Goal: Information Seeking & Learning: Compare options

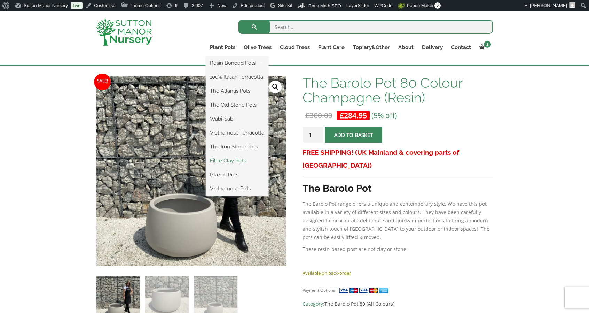
click at [233, 158] on link "Fibre Clay Pots" at bounding box center [237, 160] width 63 height 10
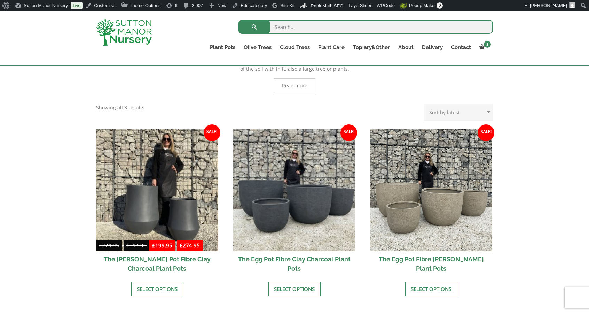
scroll to position [192, 0]
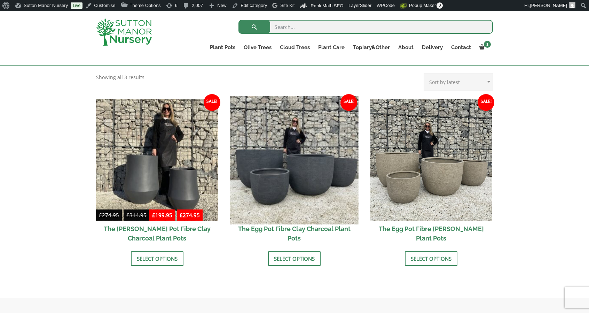
click at [260, 182] on img at bounding box center [294, 160] width 128 height 128
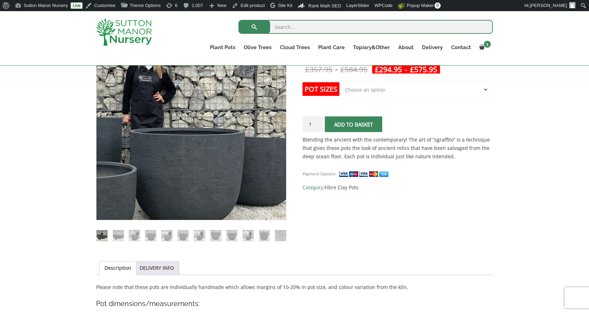
scroll to position [143, 0]
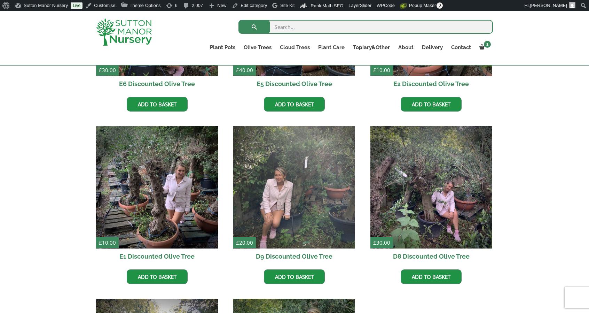
scroll to position [634, 0]
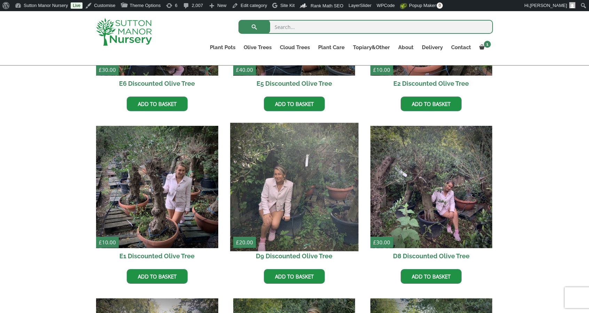
click at [264, 176] on img at bounding box center [294, 187] width 128 height 128
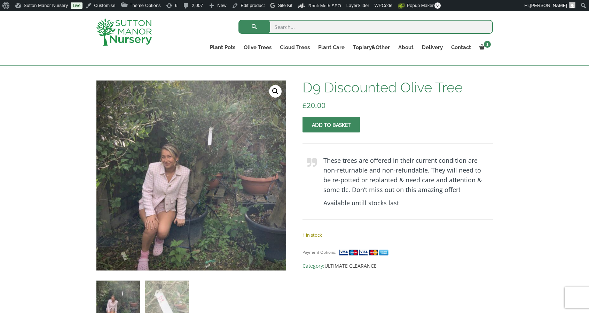
scroll to position [95, 0]
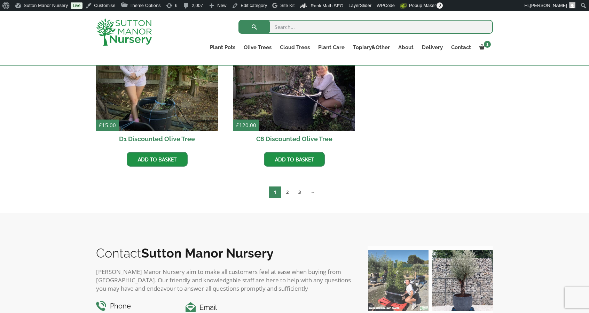
scroll to position [1273, 0]
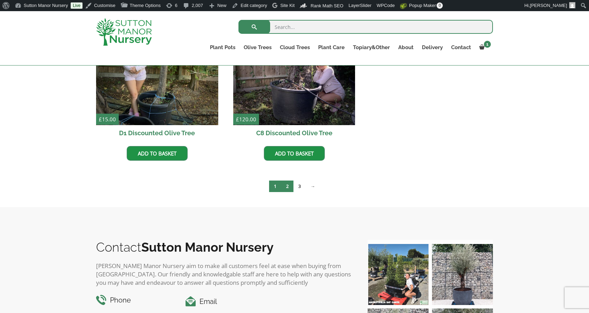
click at [282, 185] on link "2" at bounding box center [287, 185] width 12 height 11
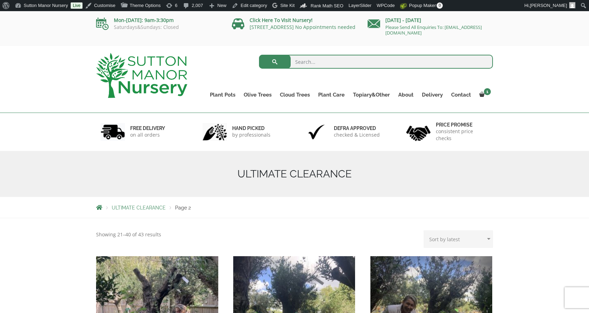
click at [143, 61] on img at bounding box center [141, 75] width 91 height 45
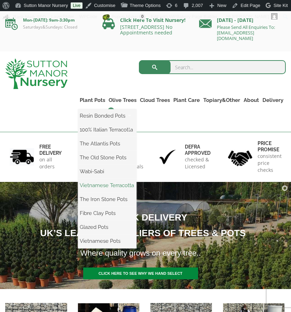
click at [110, 184] on link "Vietnamese Terracotta" at bounding box center [107, 185] width 59 height 10
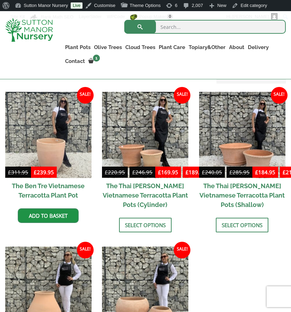
scroll to position [187, 0]
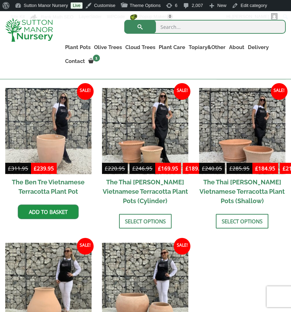
drag, startPoint x: 228, startPoint y: 237, endPoint x: 241, endPoint y: 262, distance: 28.7
click at [241, 262] on ul "Sale! £ 311.95 Original price was: £311.95. £ 239.95 Current price is: £239.95.…" at bounding box center [145, 243] width 281 height 310
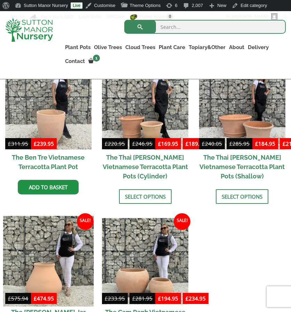
scroll to position [201, 0]
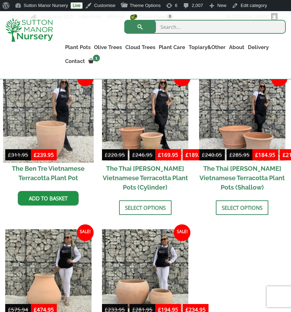
click at [42, 116] on img at bounding box center [48, 117] width 91 height 91
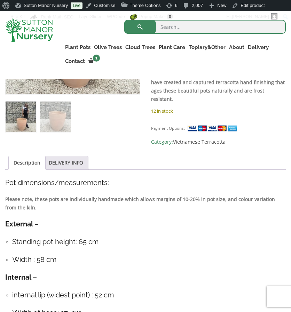
scroll to position [313, 0]
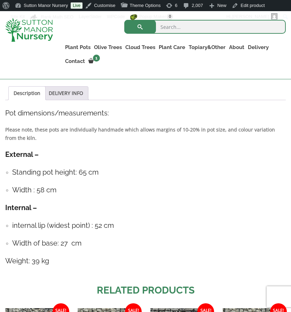
click at [217, 220] on h4 "internal lip (widest point) : 52 cm" at bounding box center [149, 225] width 274 height 11
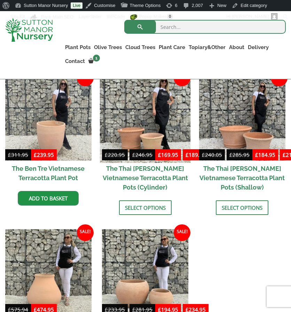
click at [169, 137] on img at bounding box center [145, 117] width 91 height 91
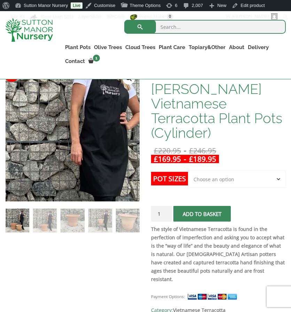
scroll to position [138, 0]
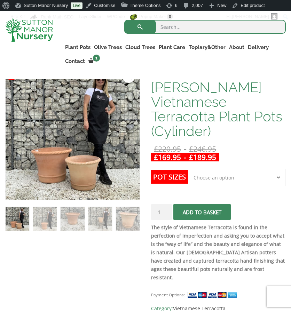
click at [198, 169] on select "Choose an option 2nd to Largest Pot In The Picture Largest pot In The Picture" at bounding box center [237, 177] width 98 height 17
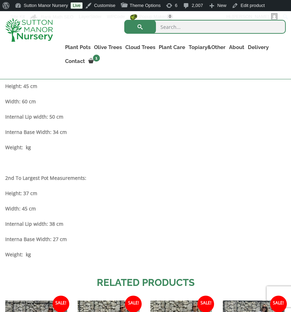
scroll to position [470, 0]
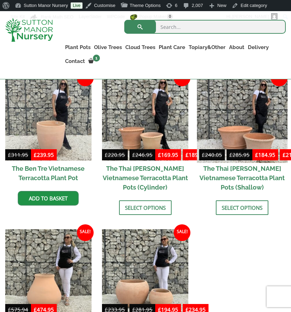
click at [273, 90] on img at bounding box center [242, 117] width 91 height 91
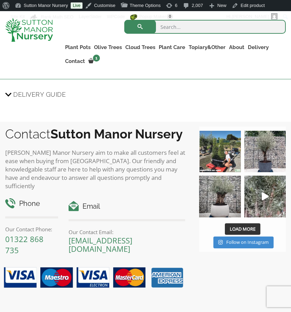
scroll to position [852, 0]
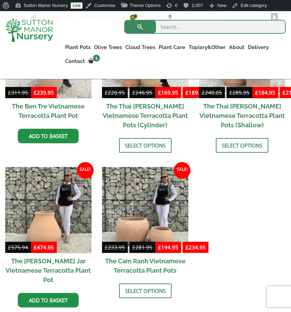
scroll to position [263, 0]
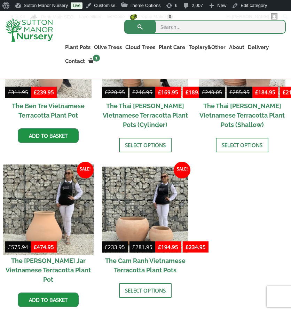
click at [56, 204] on img at bounding box center [48, 210] width 91 height 91
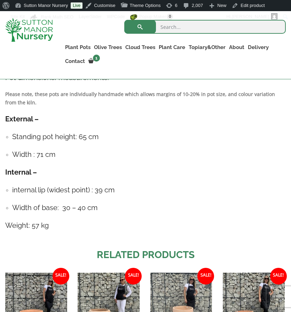
scroll to position [372, 0]
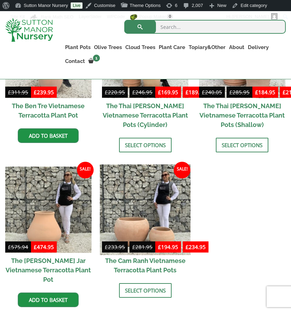
click at [153, 215] on img at bounding box center [145, 210] width 91 height 91
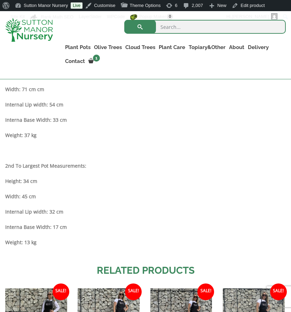
scroll to position [453, 0]
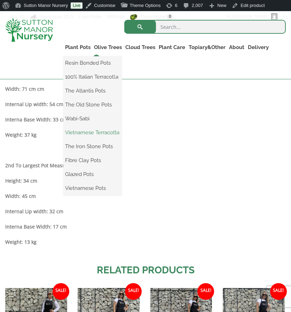
click at [96, 137] on link "Vietnamese Terracotta" at bounding box center [92, 132] width 59 height 10
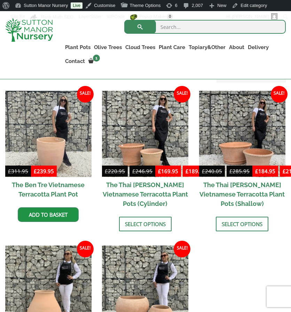
scroll to position [186, 0]
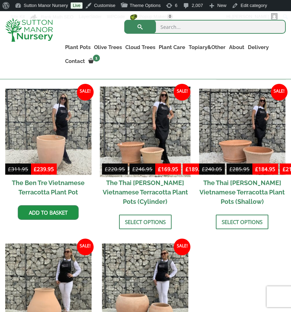
click at [134, 143] on img at bounding box center [145, 131] width 91 height 91
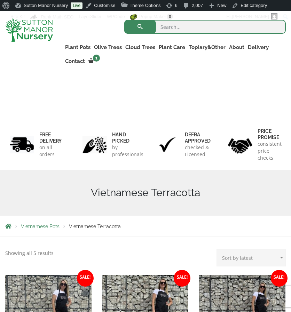
scroll to position [186, 0]
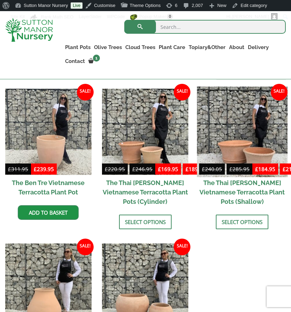
drag, startPoint x: 0, startPoint y: 0, endPoint x: 249, endPoint y: 135, distance: 283.8
click at [249, 135] on img at bounding box center [242, 131] width 91 height 91
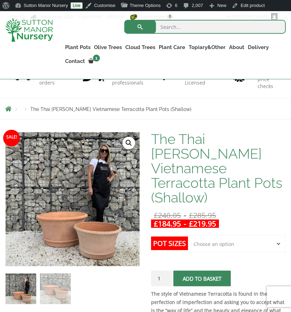
scroll to position [77, 0]
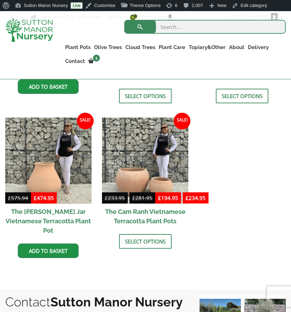
scroll to position [313, 0]
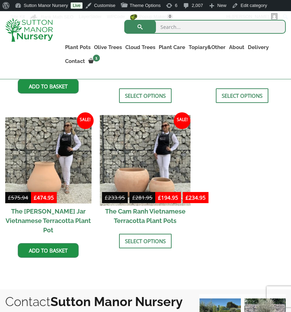
click at [141, 132] on img at bounding box center [145, 160] width 91 height 91
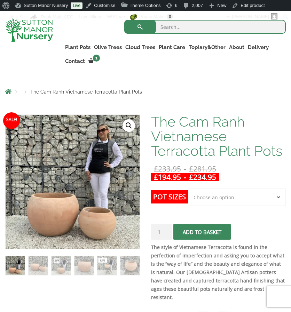
scroll to position [94, 0]
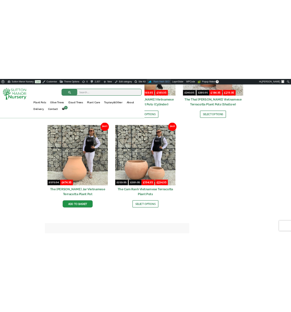
scroll to position [382, 0]
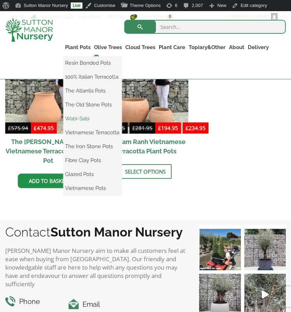
click at [83, 118] on link "Wabi-Sabi" at bounding box center [92, 119] width 59 height 10
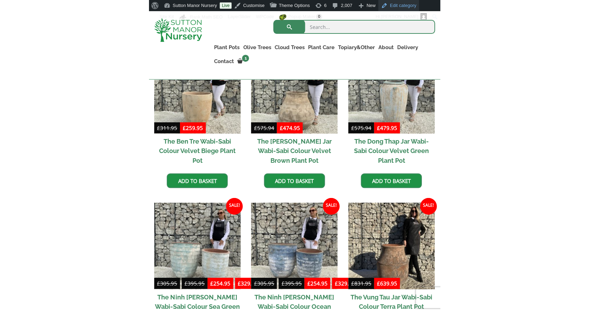
scroll to position [387, 0]
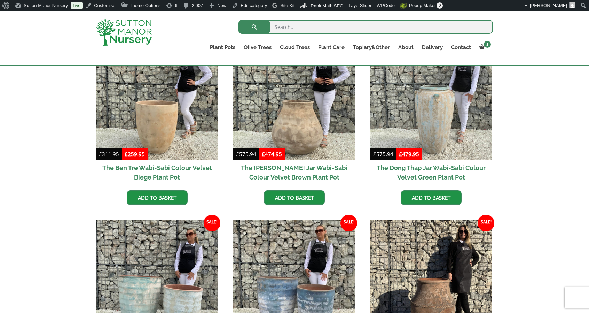
click at [118, 28] on img at bounding box center [124, 32] width 56 height 28
